Goal: Find specific page/section: Find specific page/section

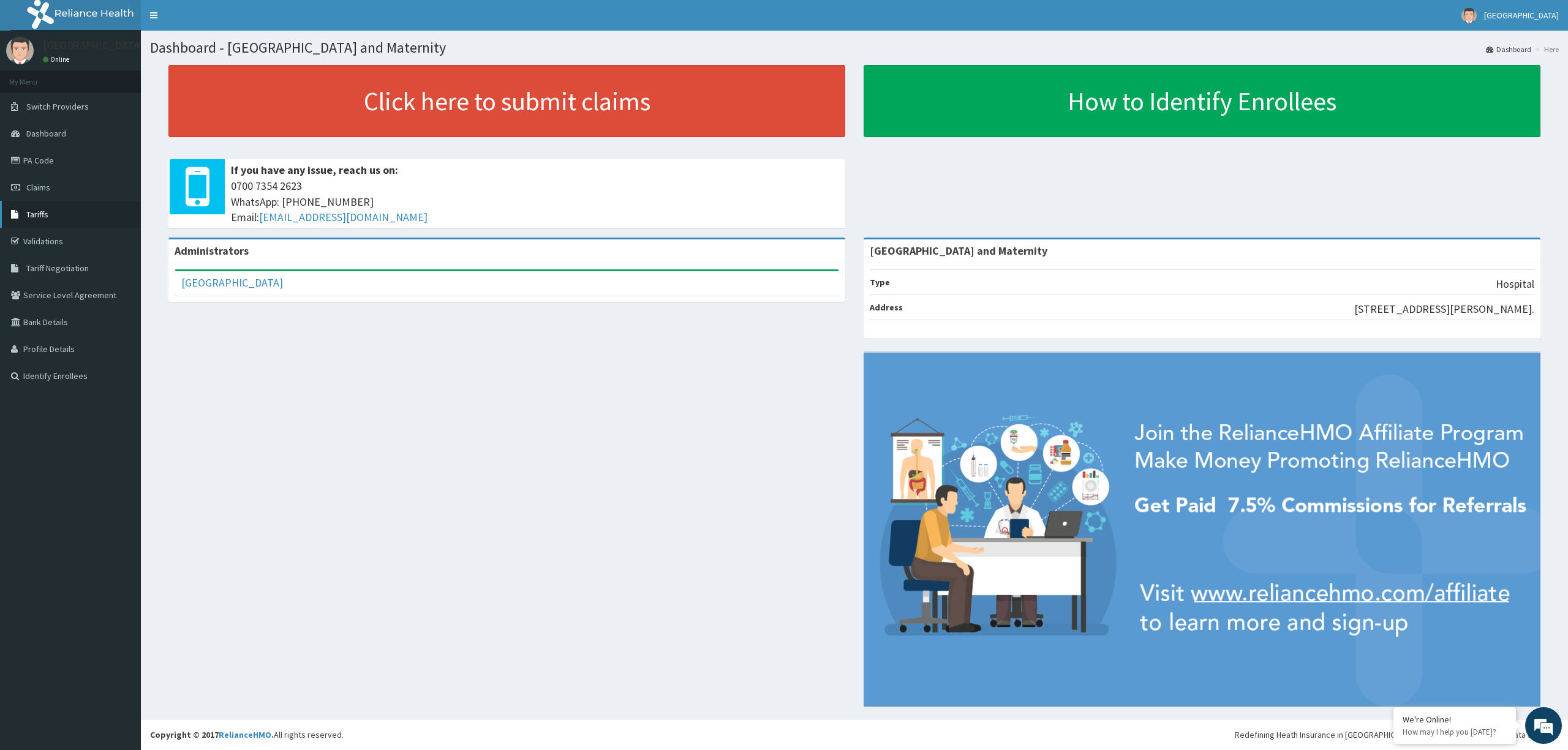
click at [45, 218] on span "Tariffs" at bounding box center [37, 214] width 22 height 11
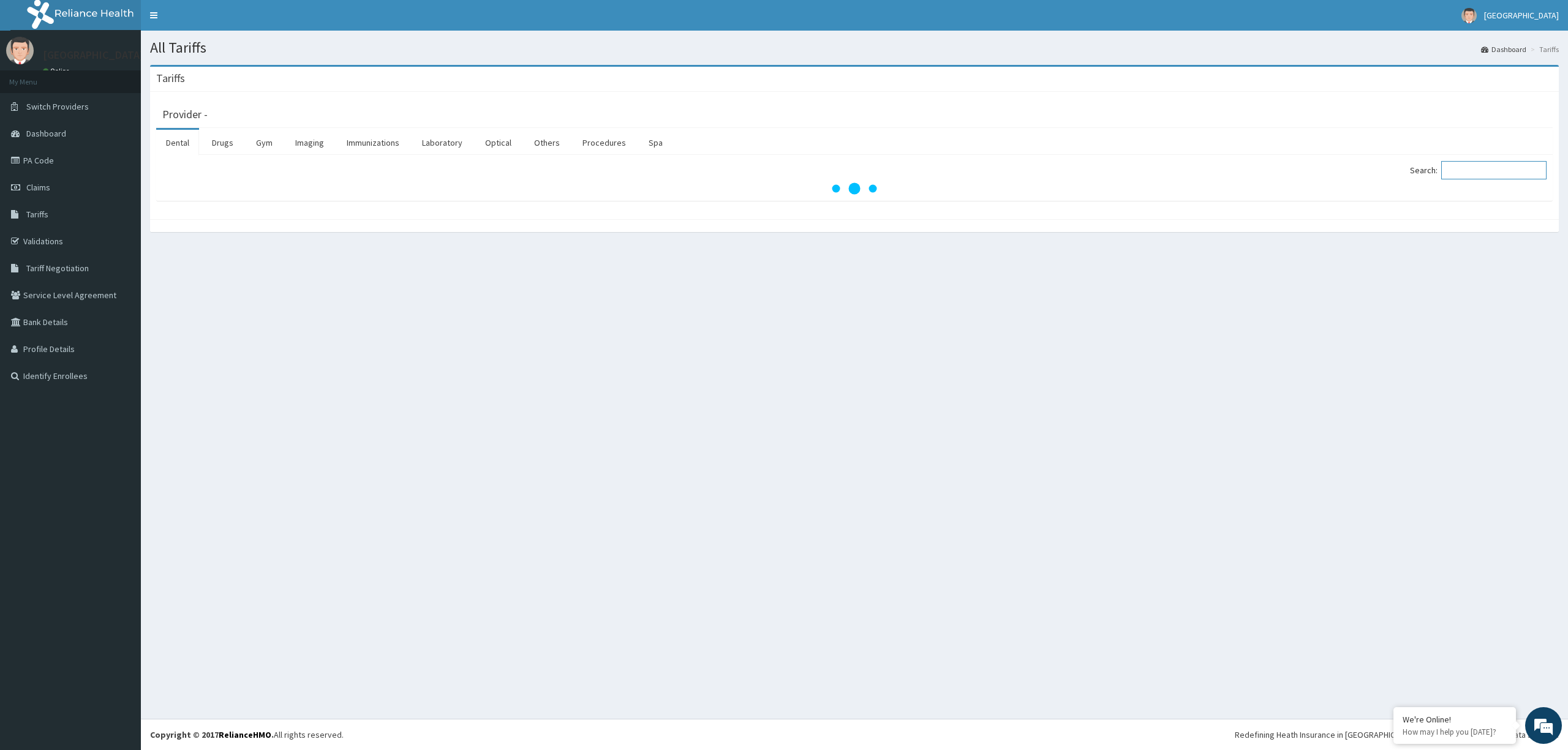
click at [1490, 171] on input "Search:" at bounding box center [1494, 170] width 106 height 18
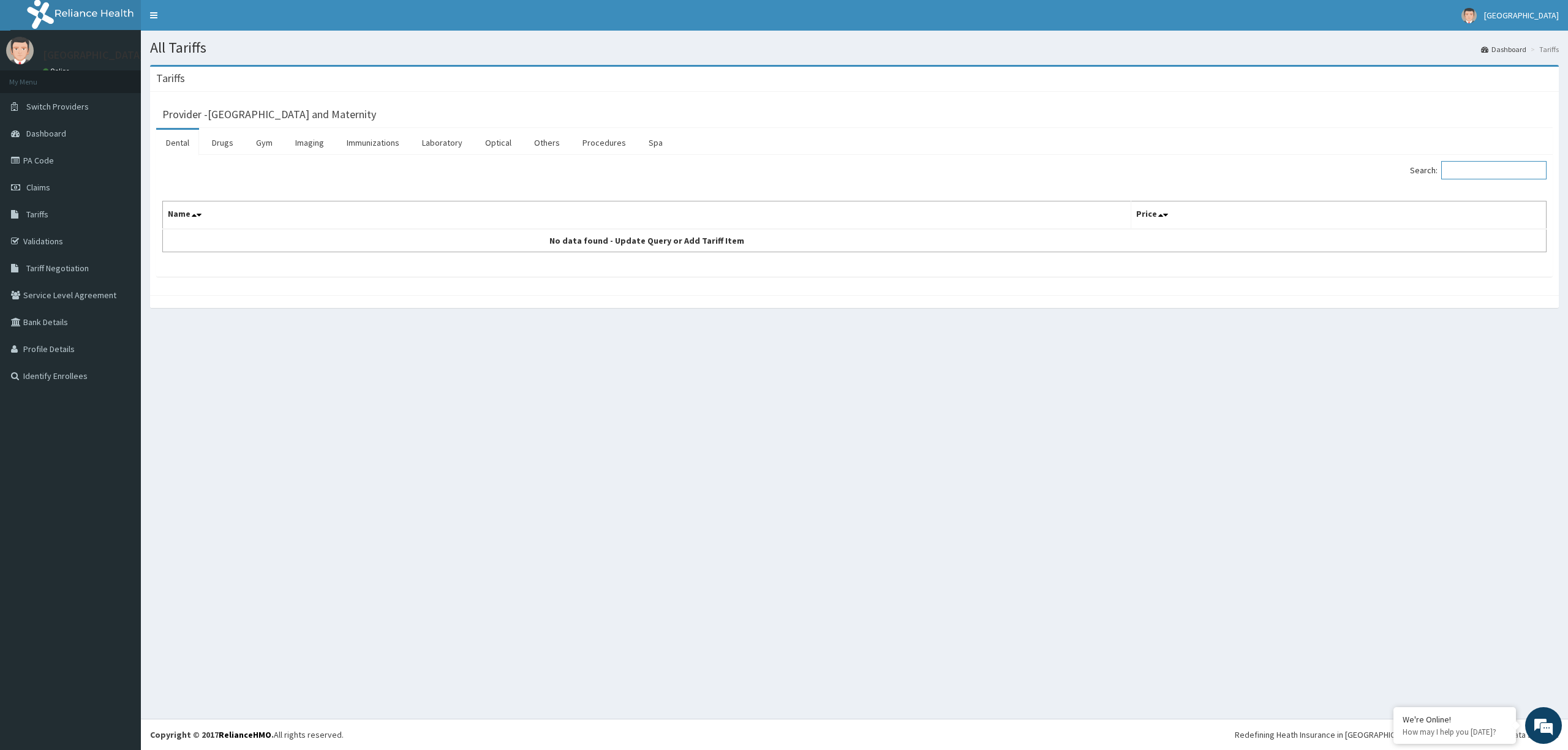
click at [1471, 169] on input "Search:" at bounding box center [1494, 170] width 106 height 18
type input "appen"
click at [608, 141] on link "Procedures" at bounding box center [604, 142] width 63 height 26
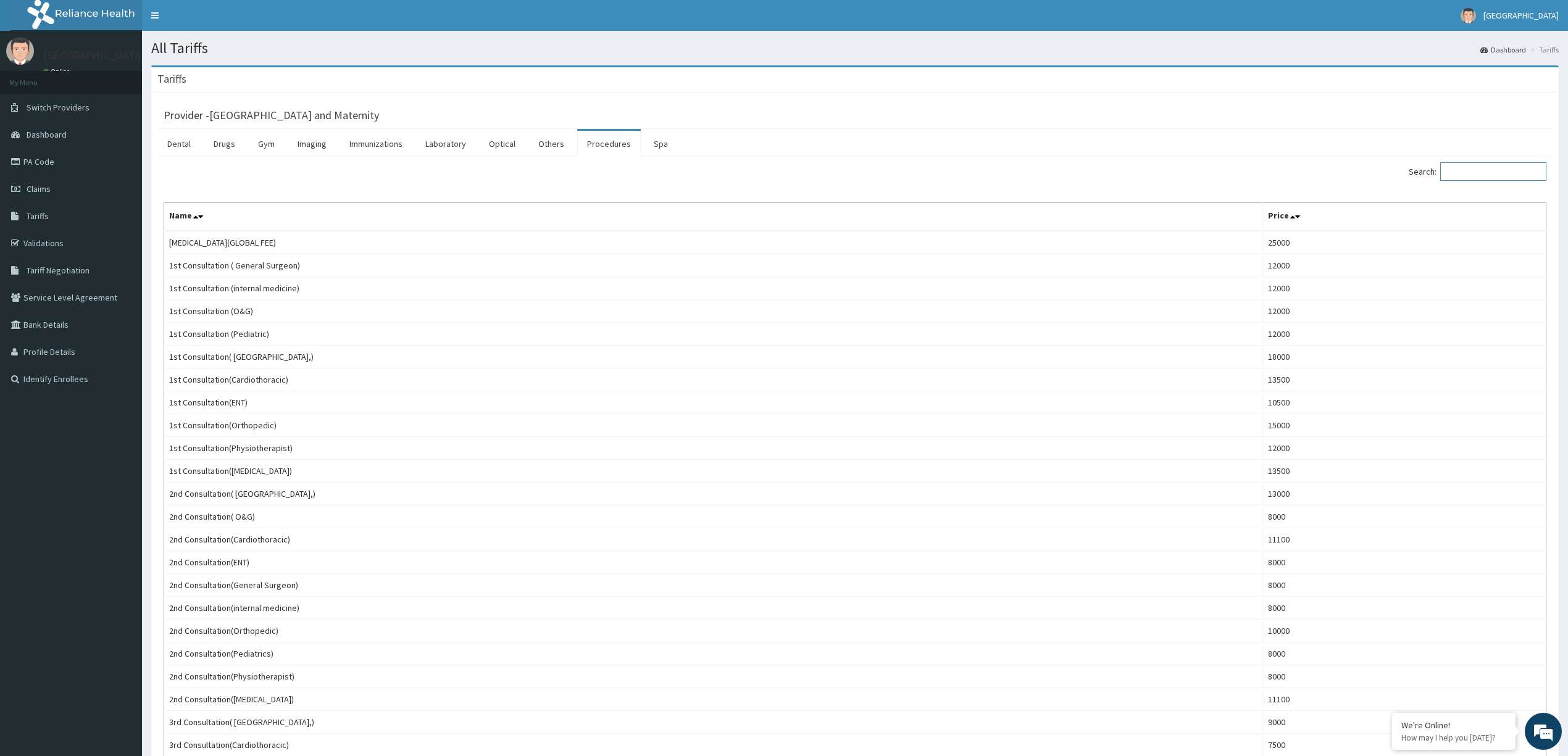
click at [1495, 178] on input "Search:" at bounding box center [1493, 171] width 106 height 18
click at [1487, 169] on input "Search:" at bounding box center [1493, 171] width 106 height 18
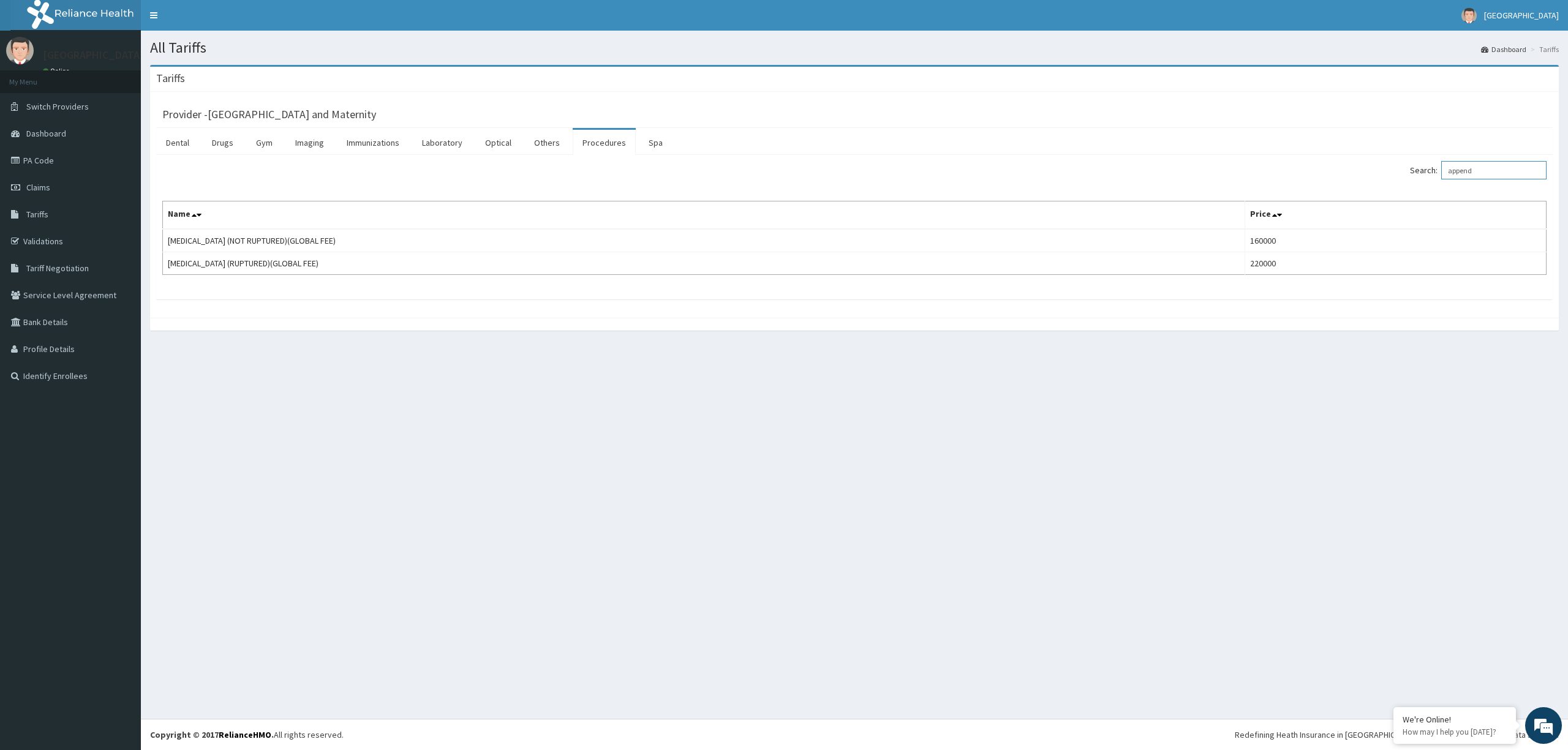
type input "append"
